Goal: Information Seeking & Learning: Learn about a topic

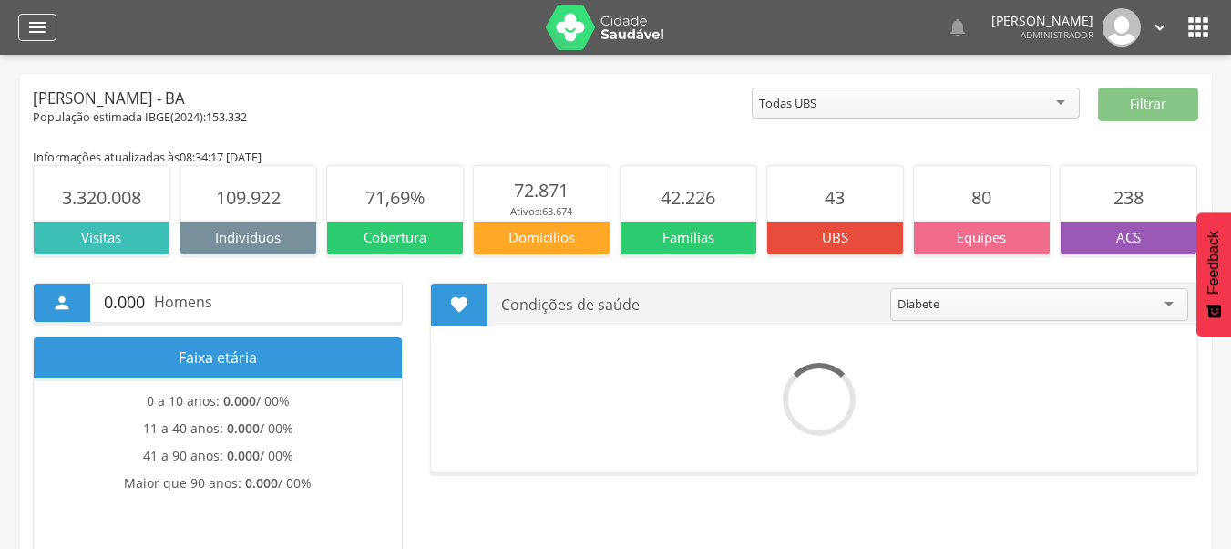
click at [39, 22] on icon "" at bounding box center [37, 27] width 22 height 22
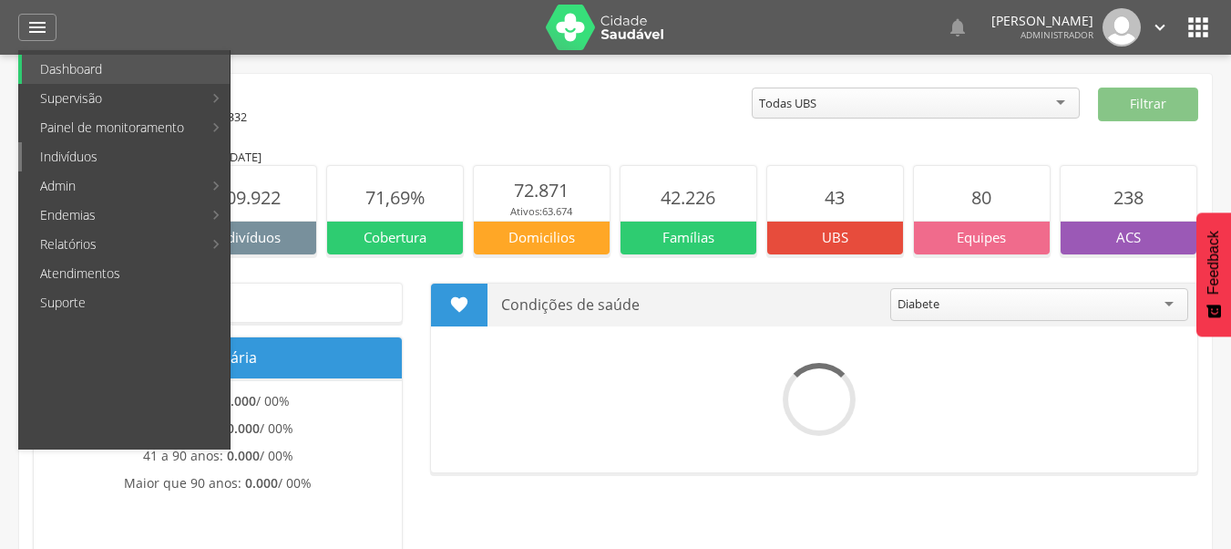
click at [126, 159] on link "Indivíduos" at bounding box center [126, 156] width 208 height 29
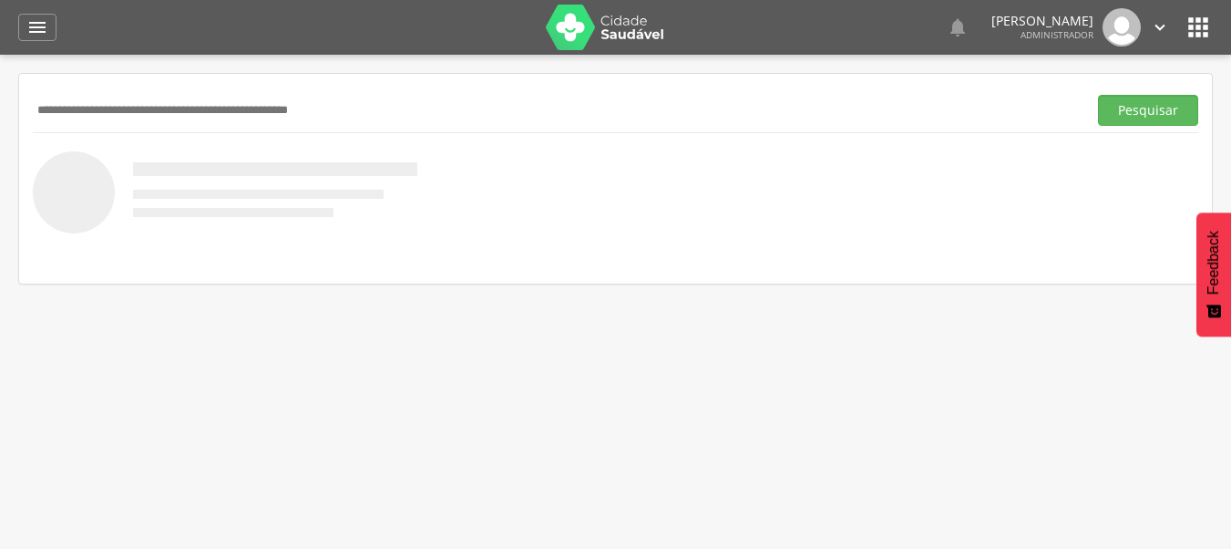
click at [533, 104] on input "text" at bounding box center [556, 110] width 1047 height 31
type input "**********"
click at [1098, 95] on button "Pesquisar" at bounding box center [1148, 110] width 100 height 31
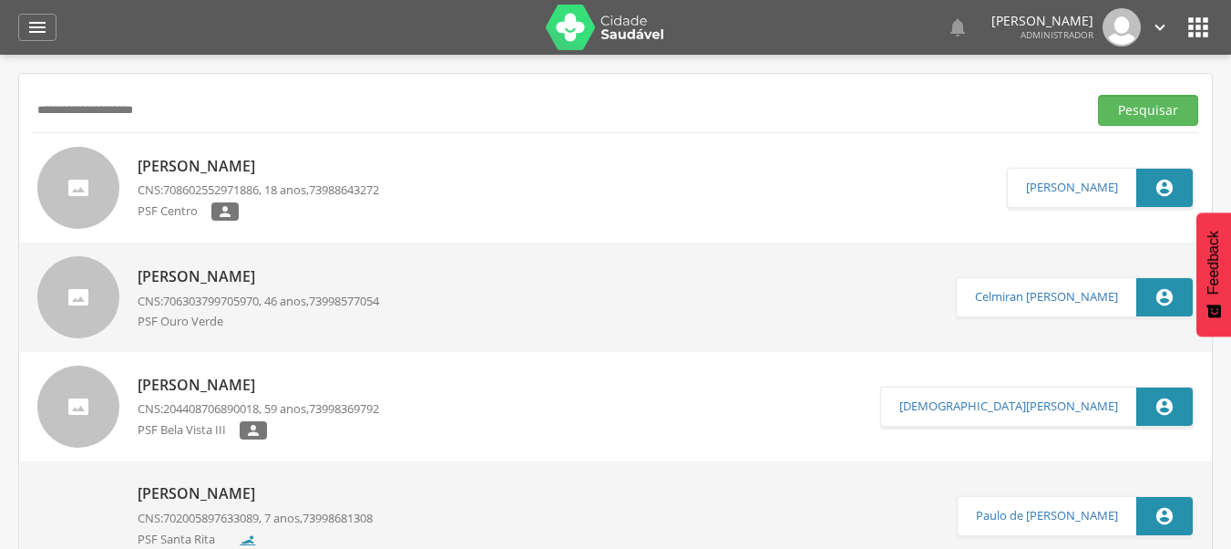
click at [288, 159] on p "Rebeca de Souza Tigre" at bounding box center [258, 166] width 241 height 21
type input "**********"
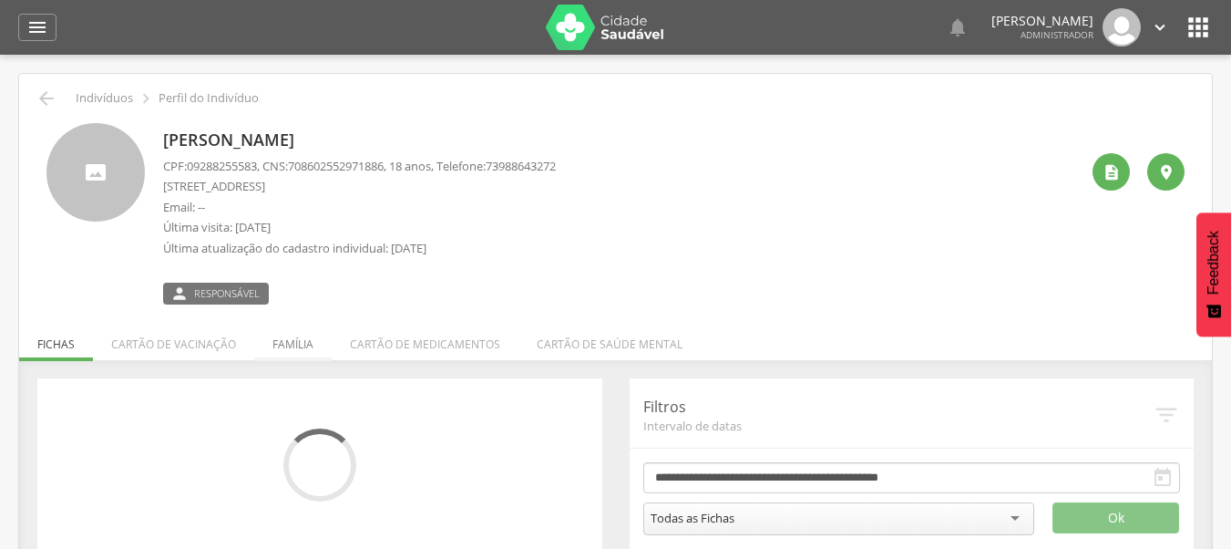
click at [283, 360] on div " Indivíduos  Perfil do Indivíduo Rebeca de Souza Tigre CPF: 09288255583 , CNS…" at bounding box center [615, 325] width 1193 height 502
click at [272, 351] on li "Família" at bounding box center [292, 339] width 77 height 43
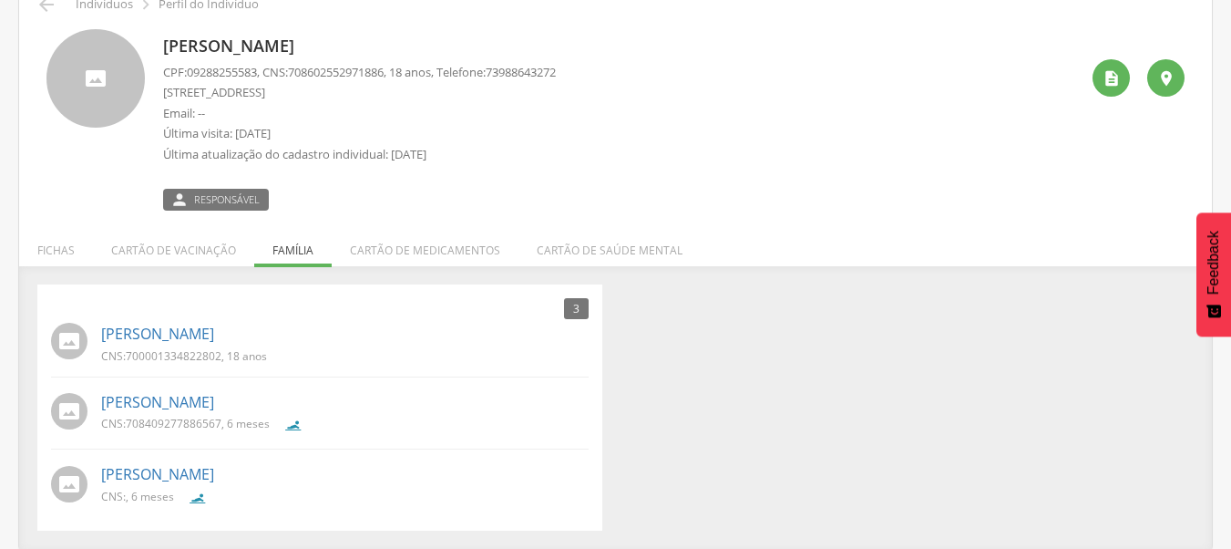
scroll to position [95, 0]
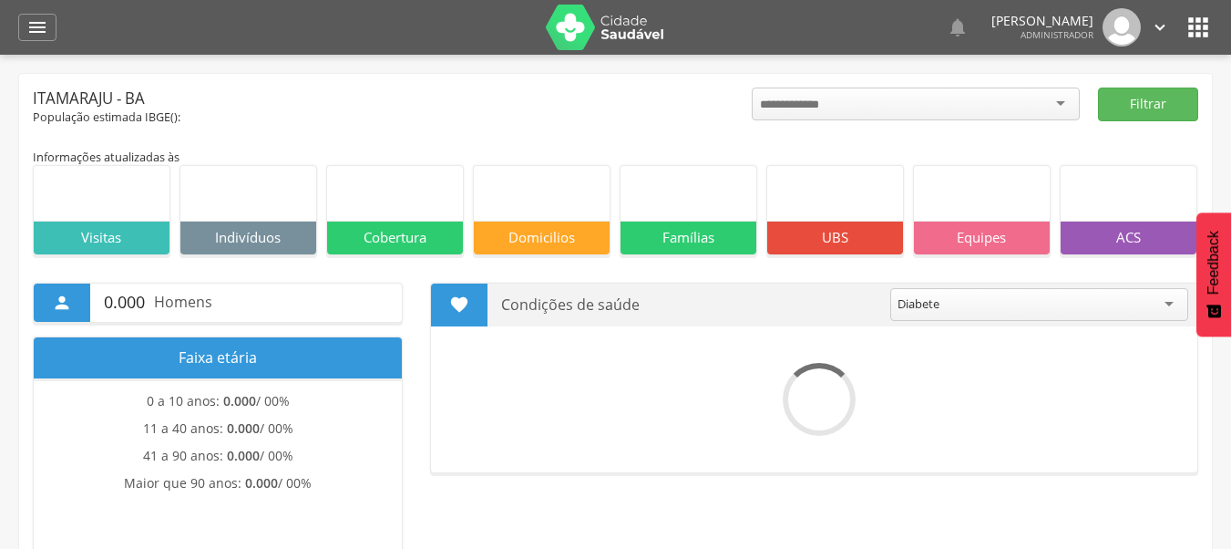
click at [1190, 33] on icon "" at bounding box center [1198, 27] width 29 height 29
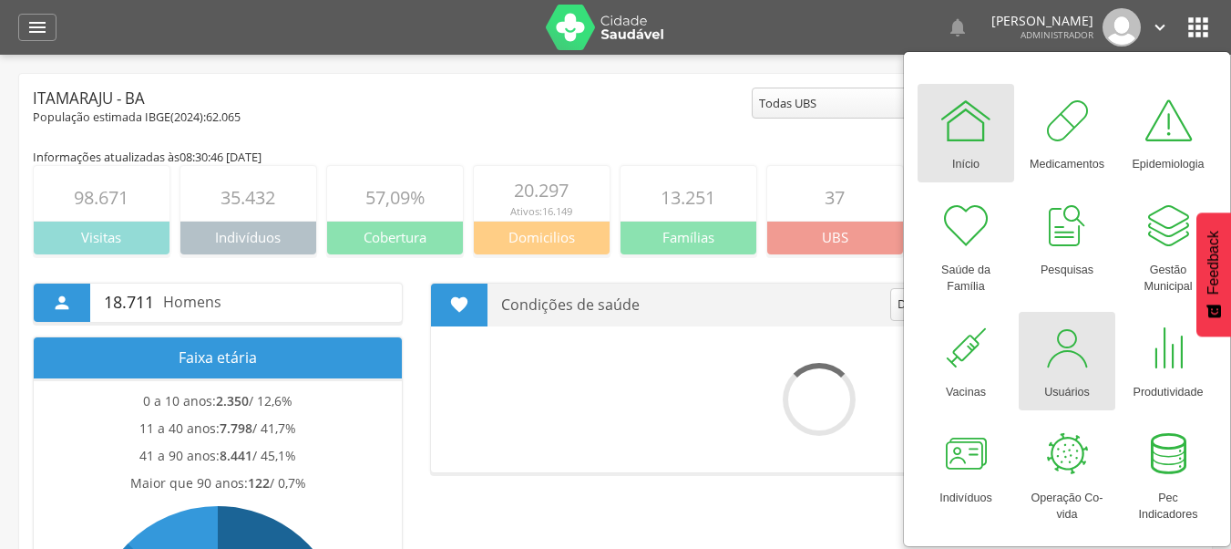
click at [1050, 355] on div at bounding box center [1067, 348] width 55 height 55
